Goal: Information Seeking & Learning: Find specific fact

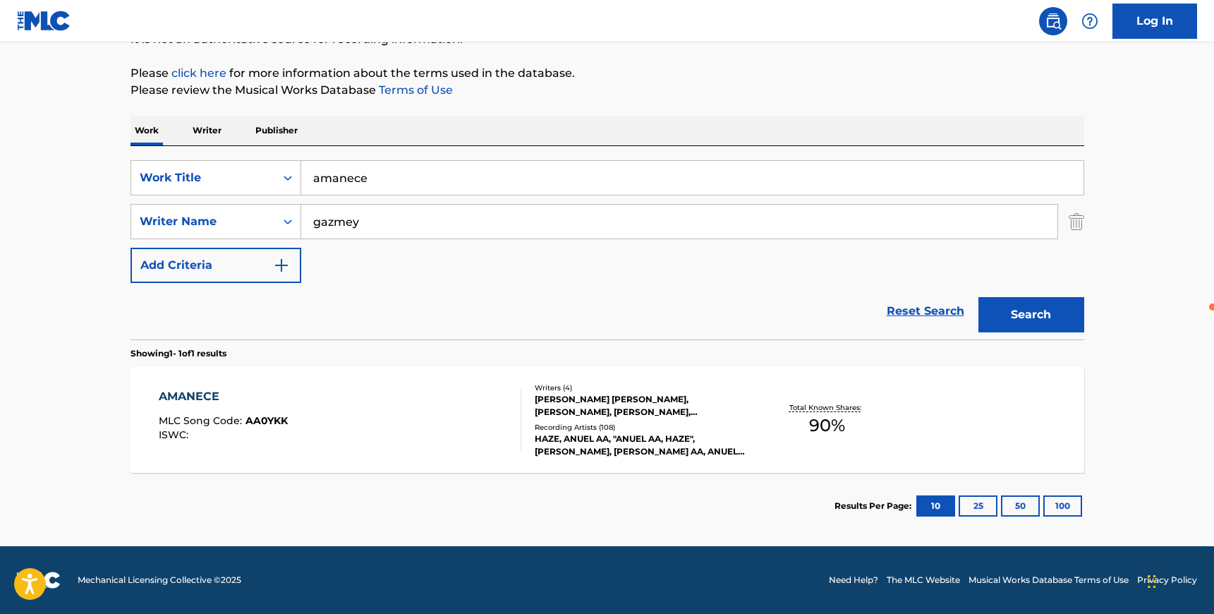
click at [151, 395] on div "AMANECE MLC Song Code : AA0YKK ISWC : Writers ( 4 ) JESUS MANUEL CORTEZ, ERVIN …" at bounding box center [608, 420] width 954 height 106
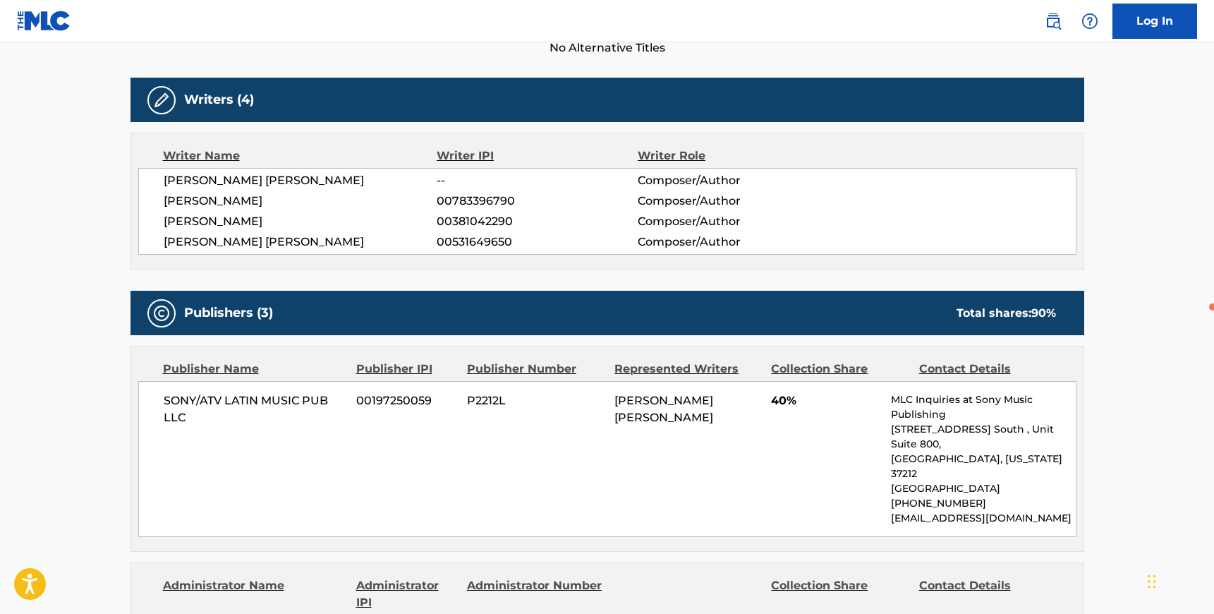
scroll to position [418, 0]
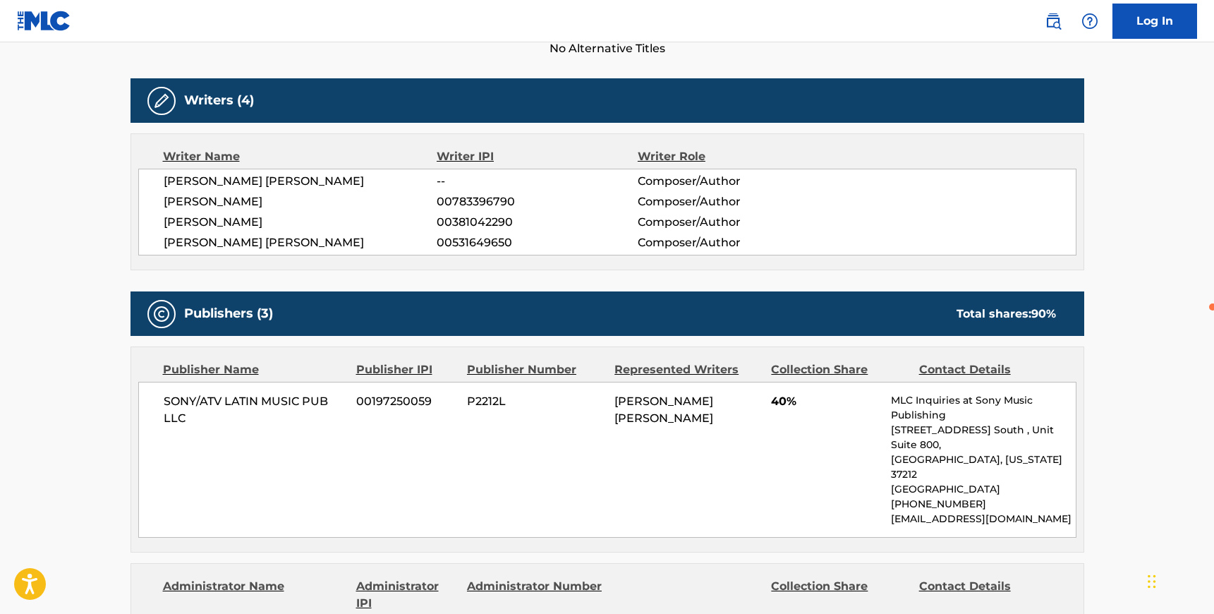
click at [56, 200] on main "< Back to public search results Copy work link AMANECE Work Detail Member Work …" at bounding box center [607, 557] width 1214 height 1867
click at [61, 200] on main "< Back to public search results Copy work link AMANECE Work Detail Member Work …" at bounding box center [607, 557] width 1214 height 1867
click at [325, 92] on div "Writers (4)" at bounding box center [608, 100] width 954 height 44
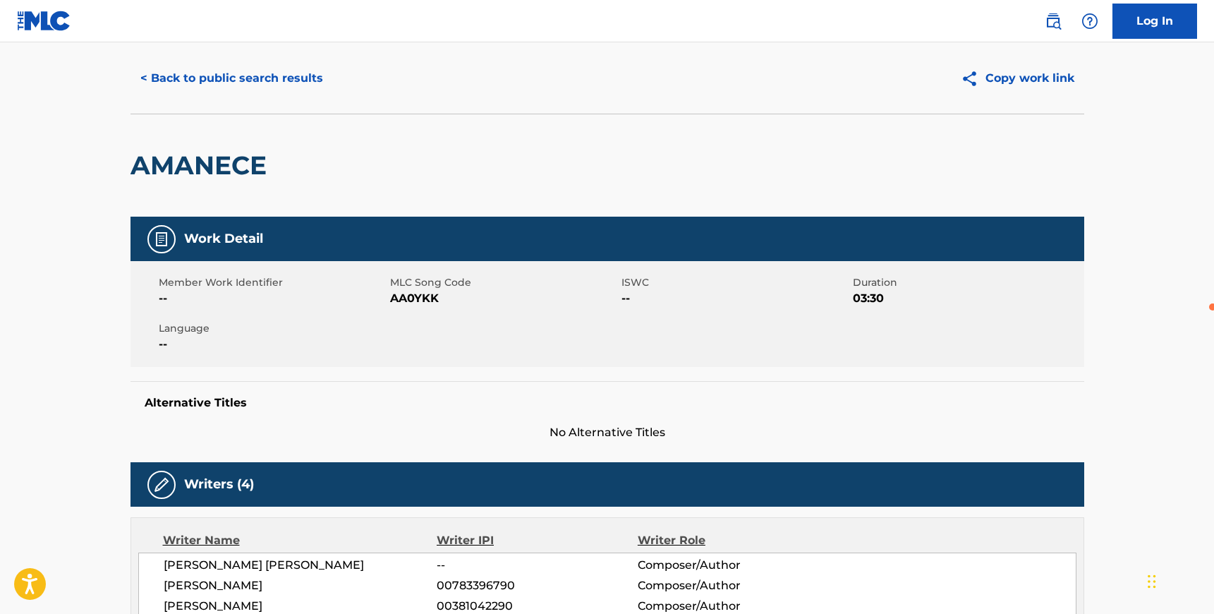
scroll to position [0, 0]
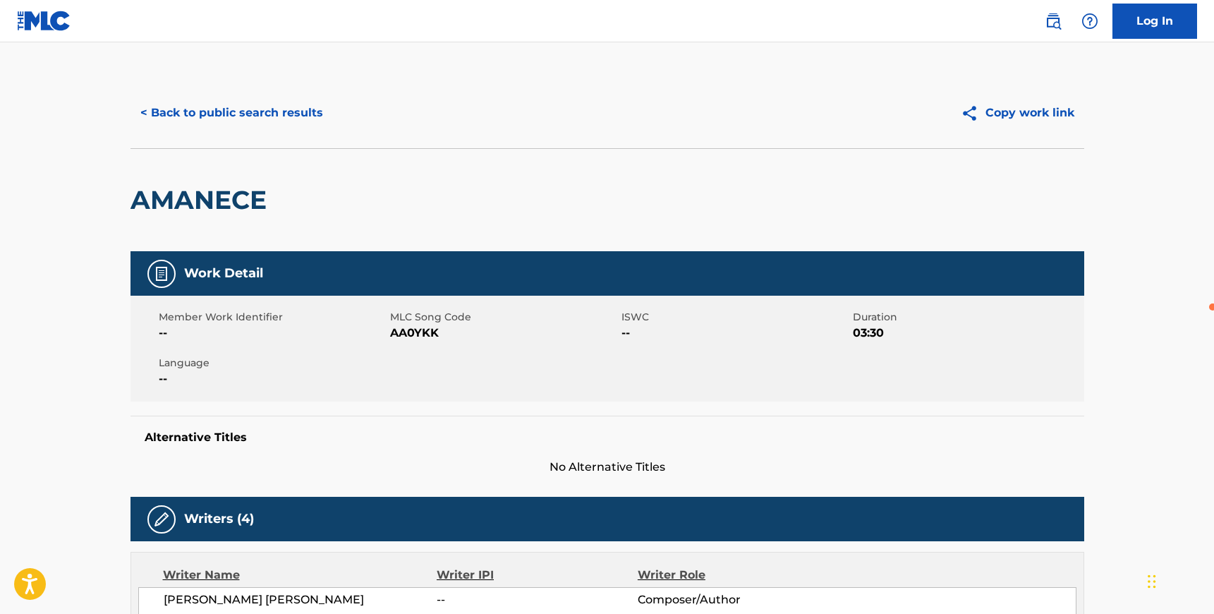
click at [231, 109] on button "< Back to public search results" at bounding box center [232, 112] width 202 height 35
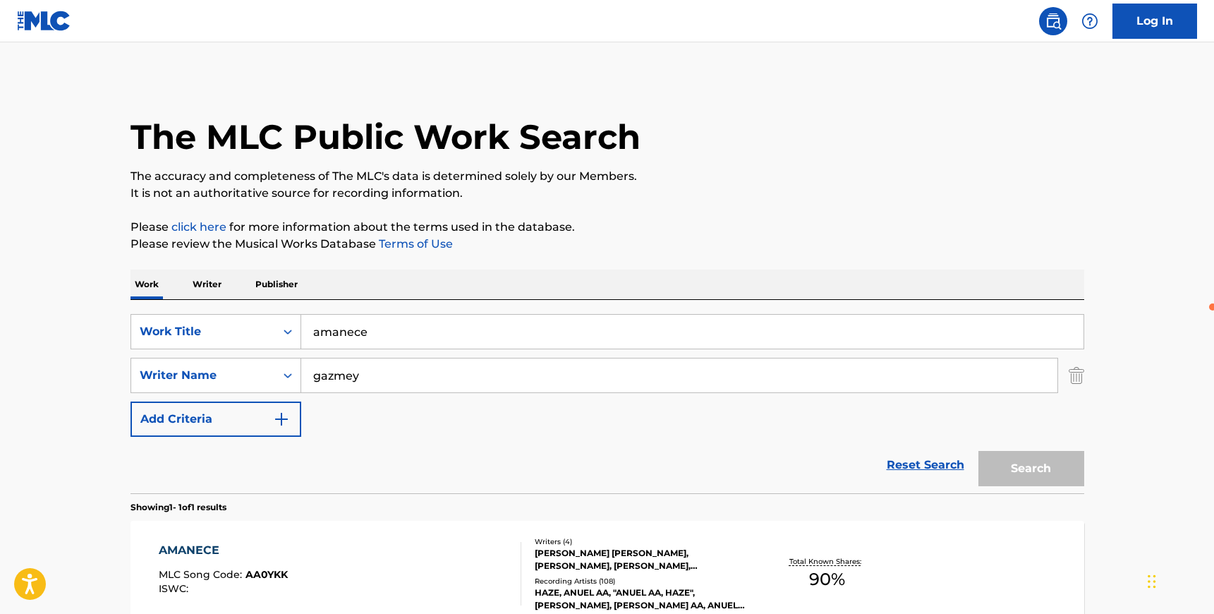
scroll to position [73, 0]
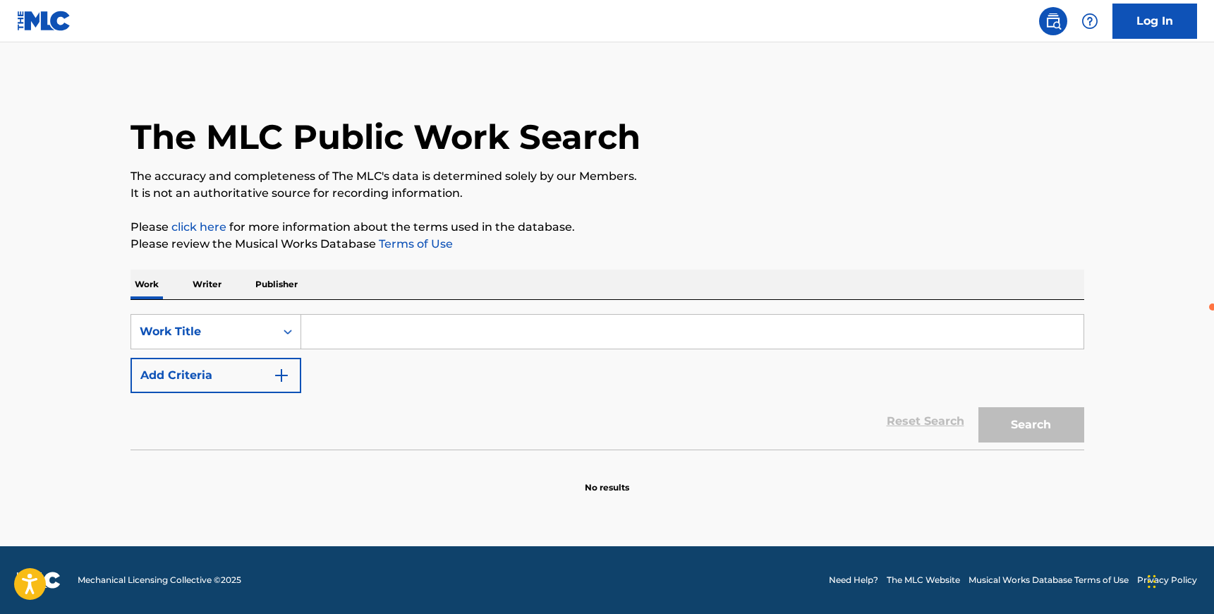
click at [195, 300] on div "SearchWithCriteria32afba2a-ba71-4b51-bec5-ec5ca91b9bd5 Work Title Add Criteria …" at bounding box center [608, 375] width 954 height 150
click at [221, 268] on div "The MLC Public Work Search The accuracy and completeness of The MLC's data is d…" at bounding box center [608, 286] width 988 height 416
click at [196, 273] on p "Writer" at bounding box center [206, 285] width 37 height 30
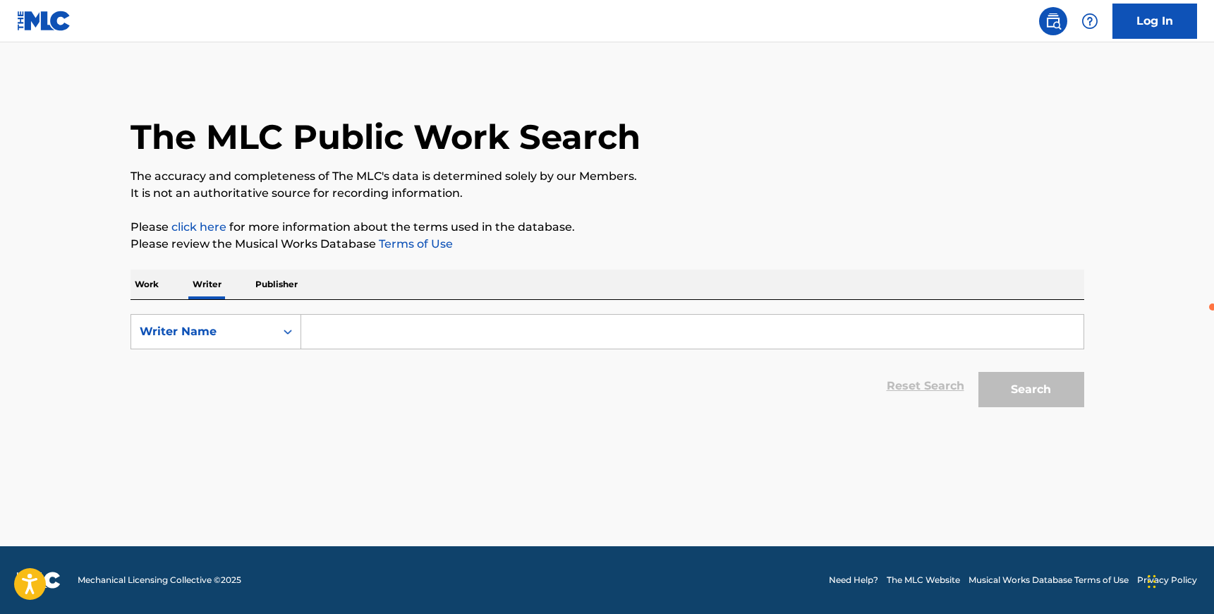
click at [344, 322] on input "Search Form" at bounding box center [692, 332] width 782 height 34
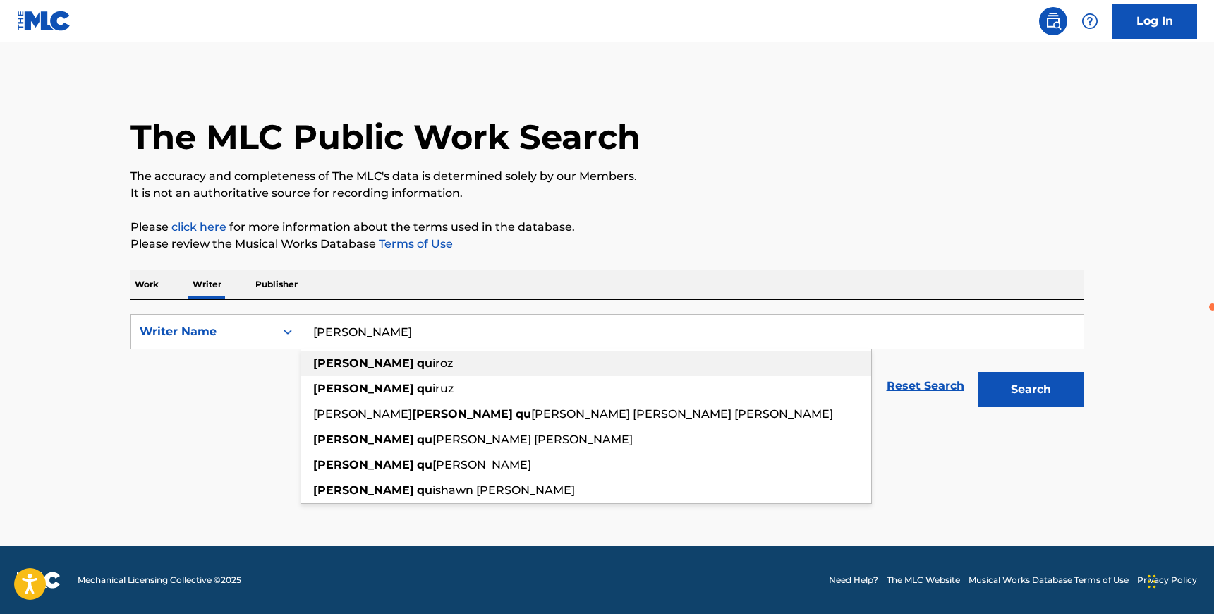
click at [341, 361] on strong "[PERSON_NAME]" at bounding box center [363, 362] width 101 height 13
type input "[PERSON_NAME]"
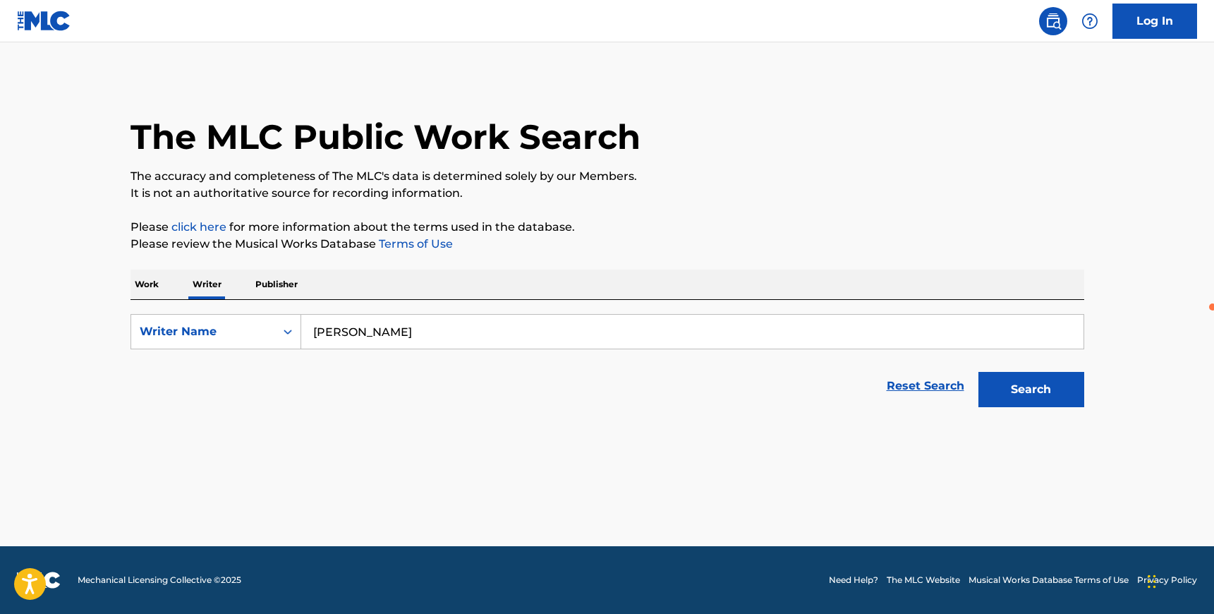
click at [1024, 396] on button "Search" at bounding box center [1032, 389] width 106 height 35
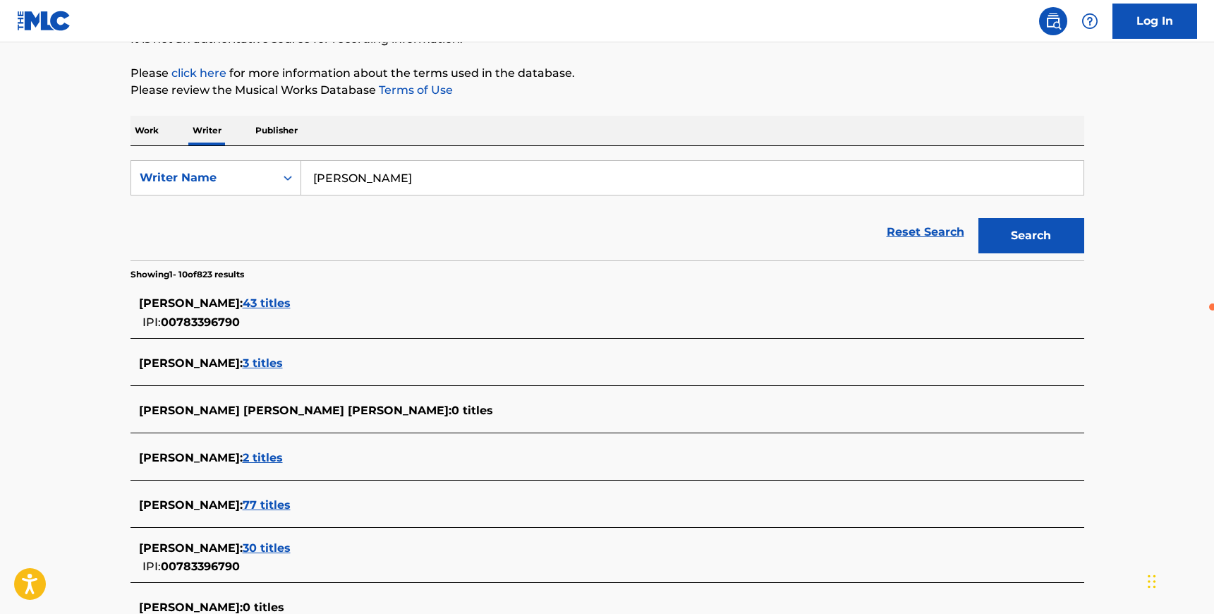
scroll to position [159, 0]
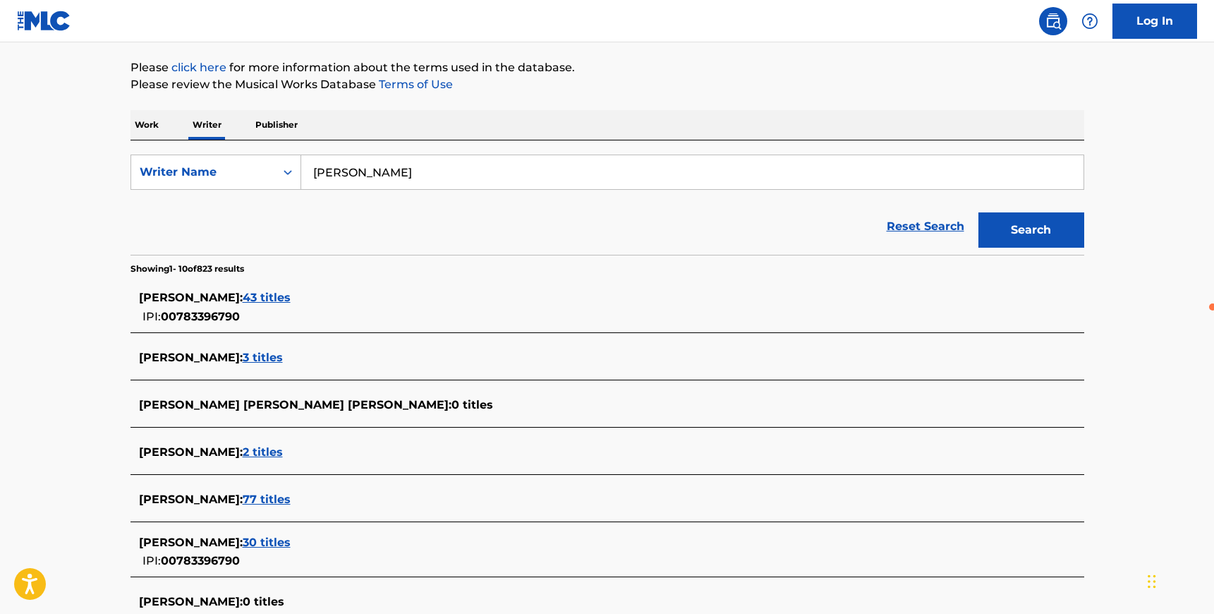
click at [255, 298] on span "43 titles" at bounding box center [267, 297] width 48 height 13
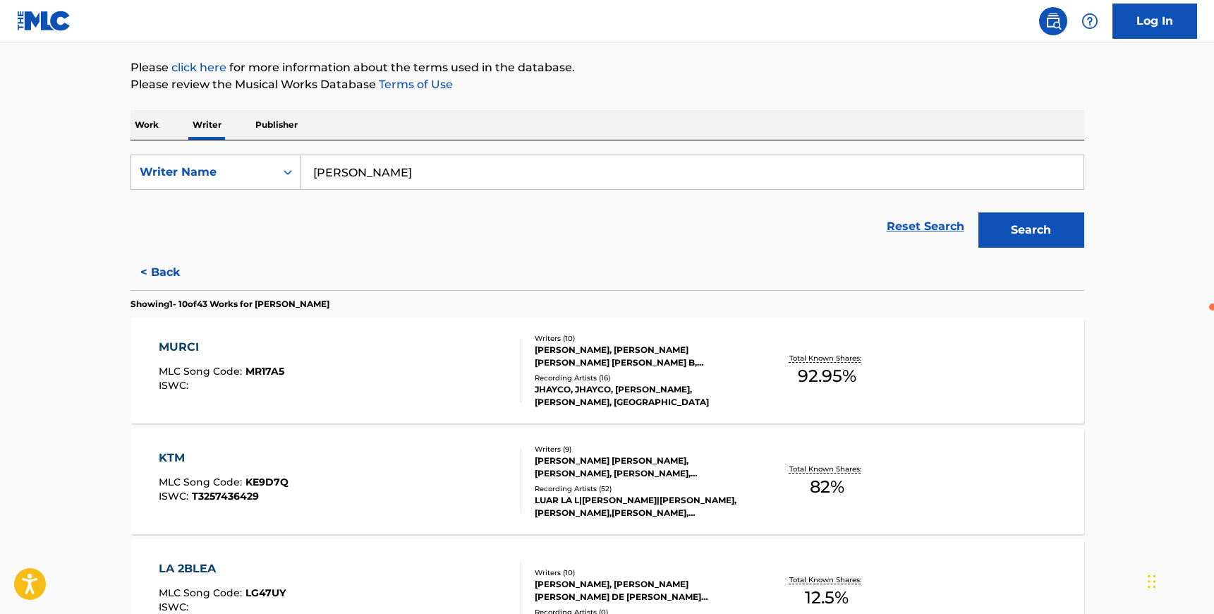
click at [266, 360] on div "MURCI MLC Song Code : MR17A5 ISWC :" at bounding box center [222, 370] width 126 height 63
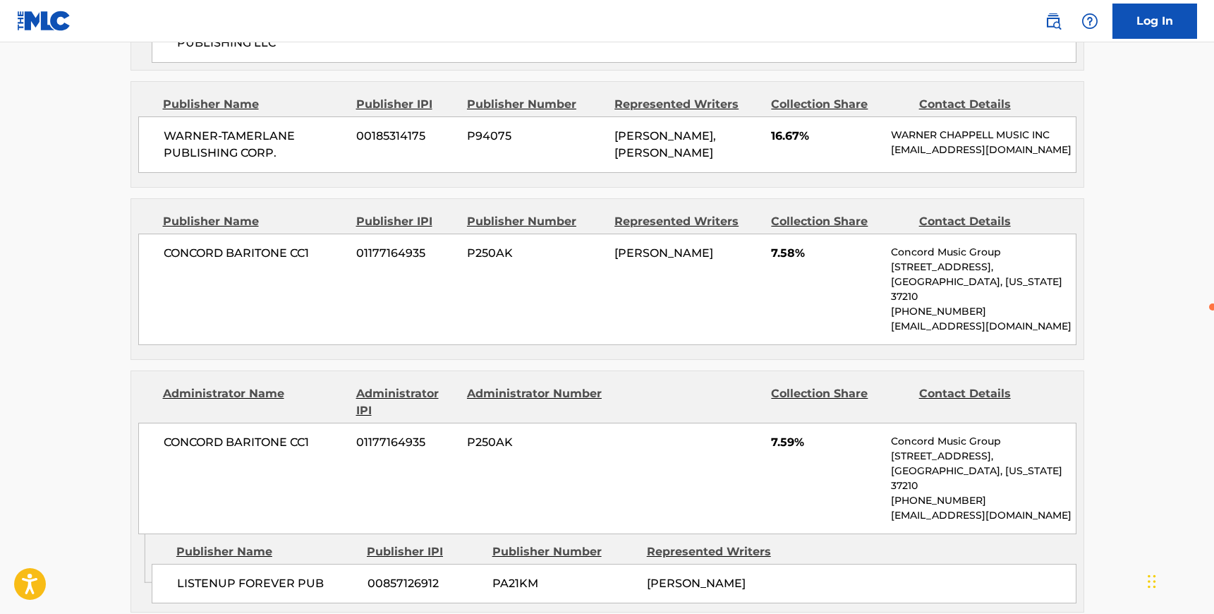
scroll to position [1669, 0]
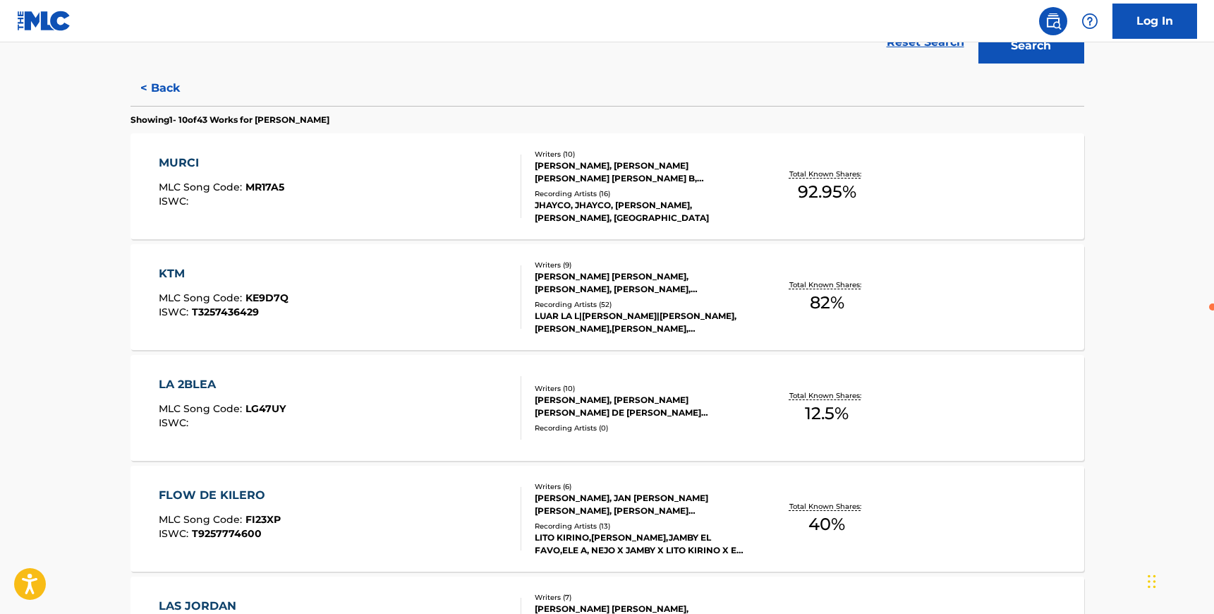
scroll to position [344, 0]
click at [172, 289] on div "KTM MLC Song Code : KE9D7Q ISWC : T3257436429" at bounding box center [224, 296] width 130 height 63
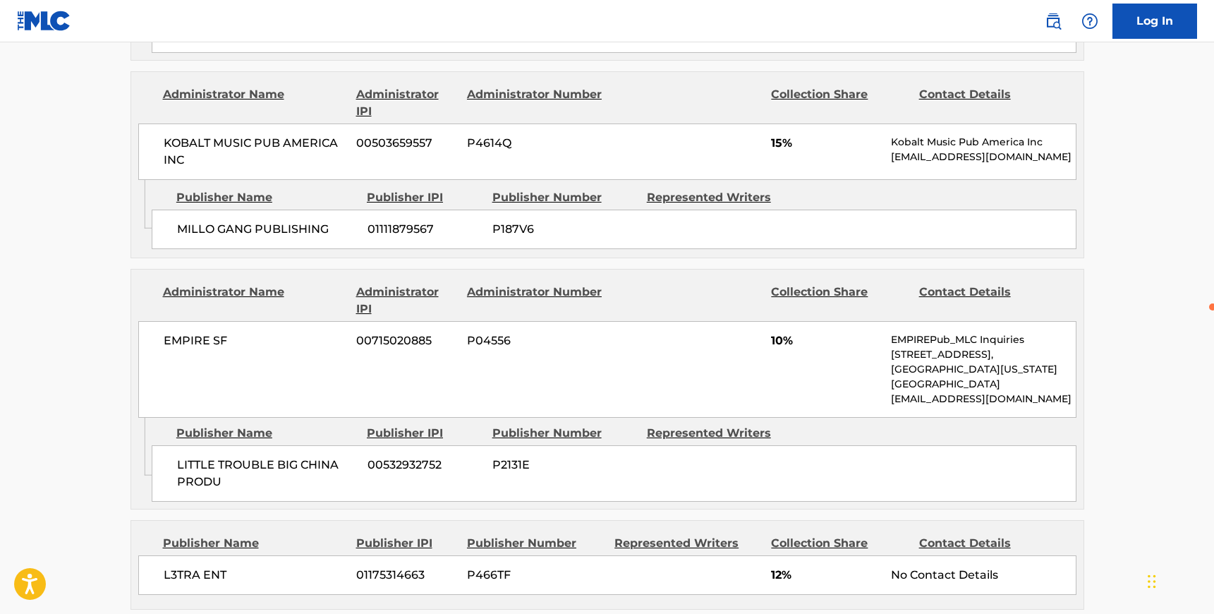
scroll to position [1767, 0]
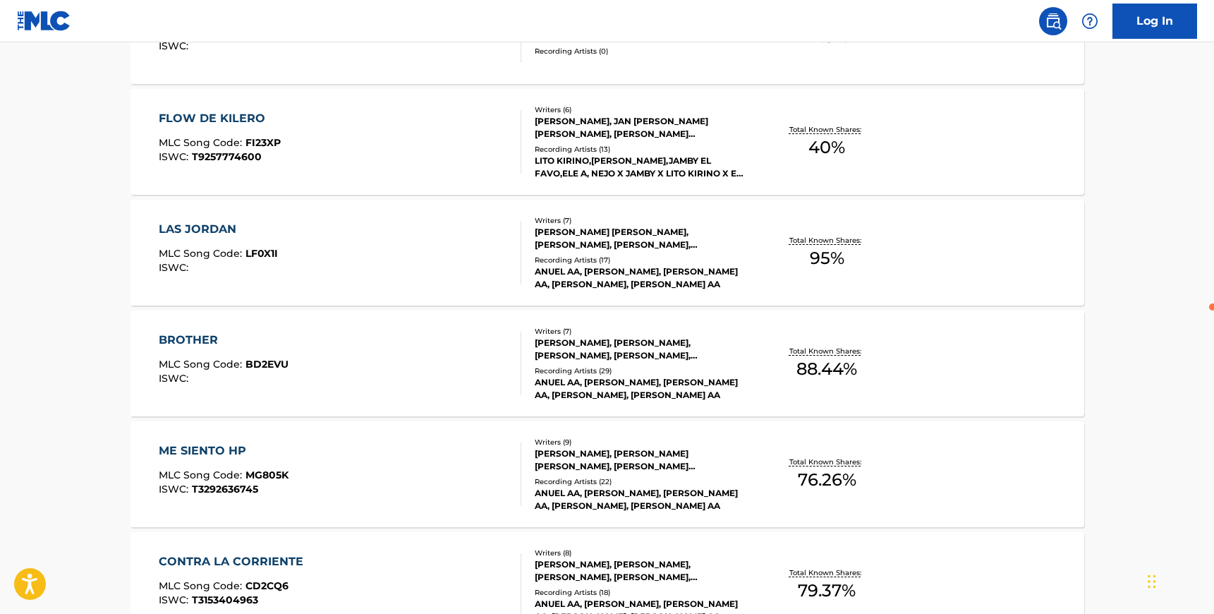
scroll to position [730, 0]
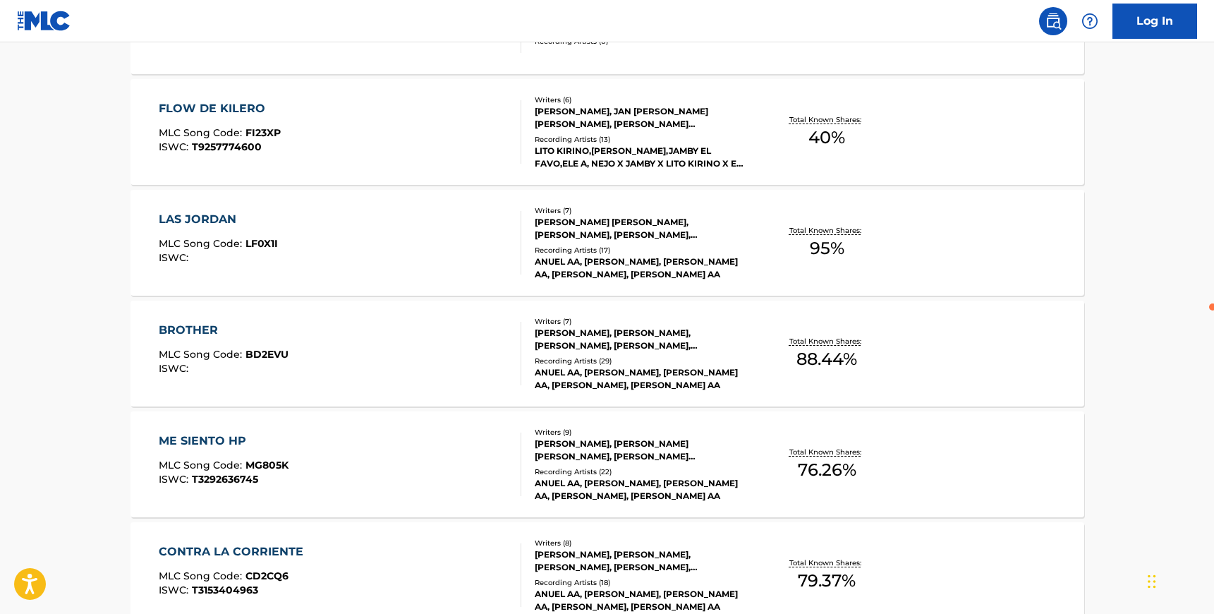
click at [214, 224] on div "LAS JORDAN" at bounding box center [218, 219] width 119 height 17
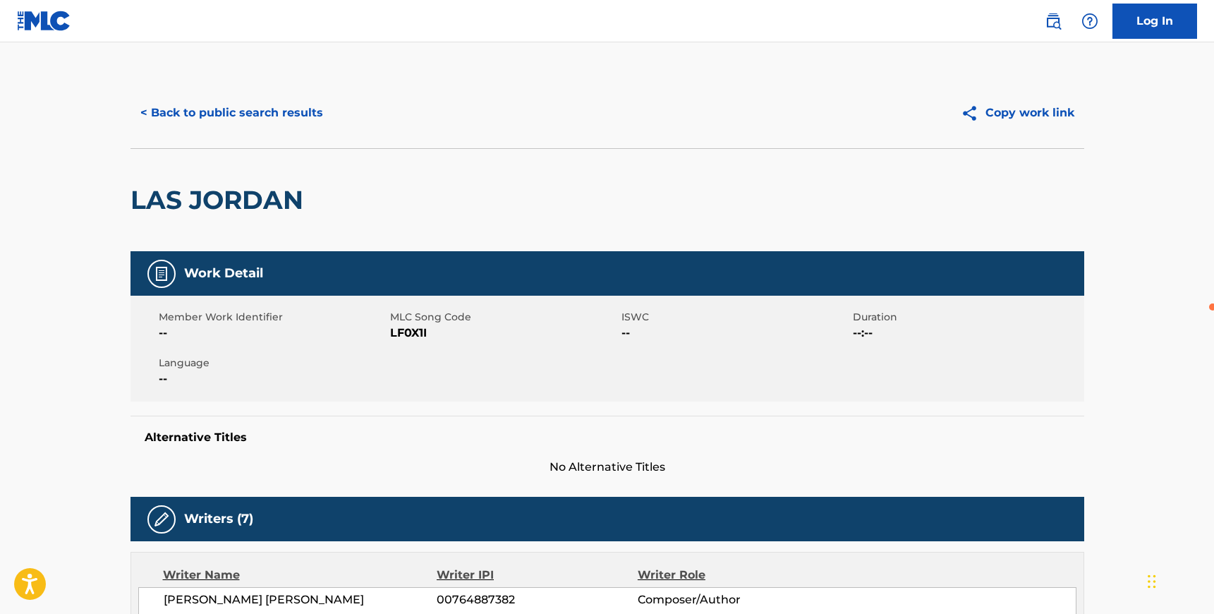
click at [250, 114] on button "< Back to public search results" at bounding box center [232, 112] width 202 height 35
